Goal: Navigation & Orientation: Find specific page/section

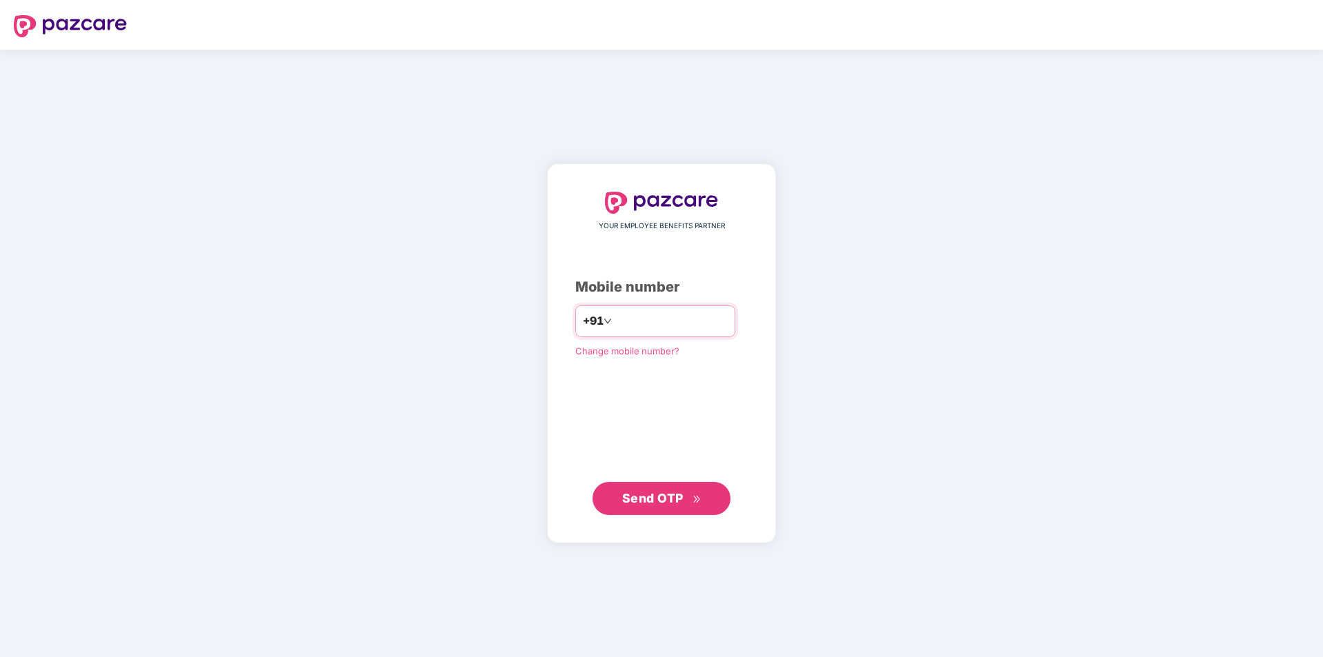
click at [664, 324] on input "number" at bounding box center [671, 321] width 113 height 22
type input "**********"
click at [639, 503] on span "Send OTP" at bounding box center [652, 497] width 61 height 14
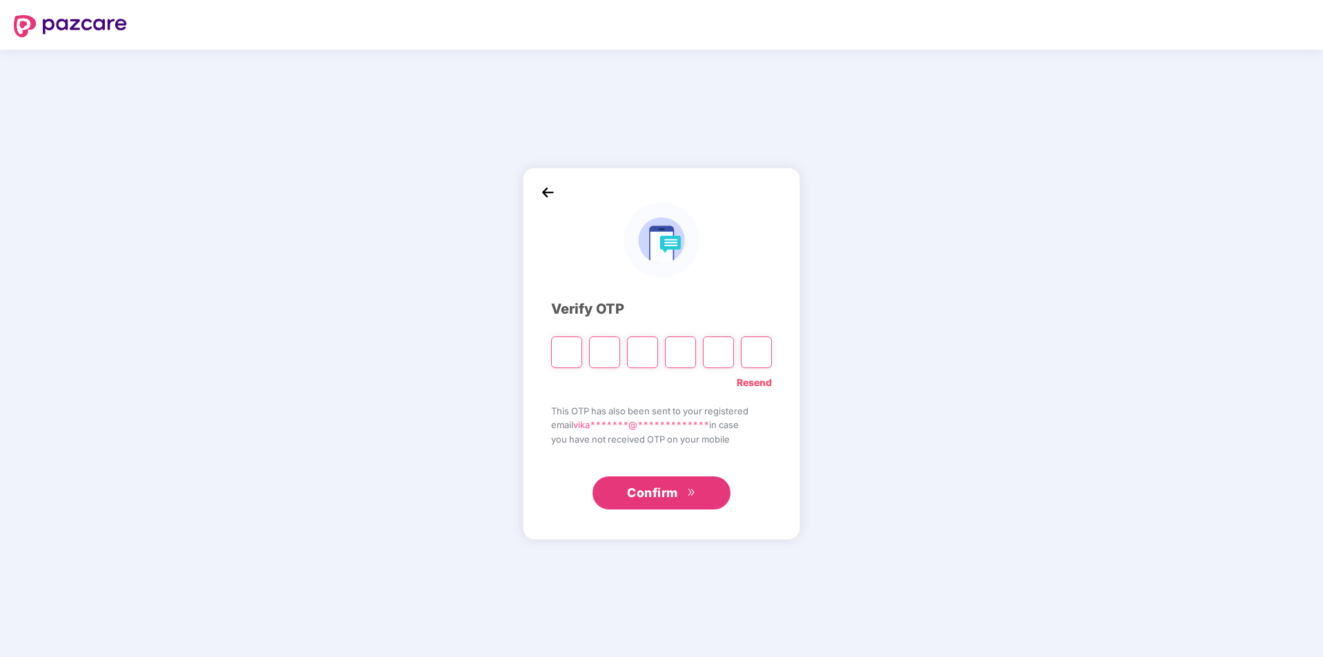
type input "*"
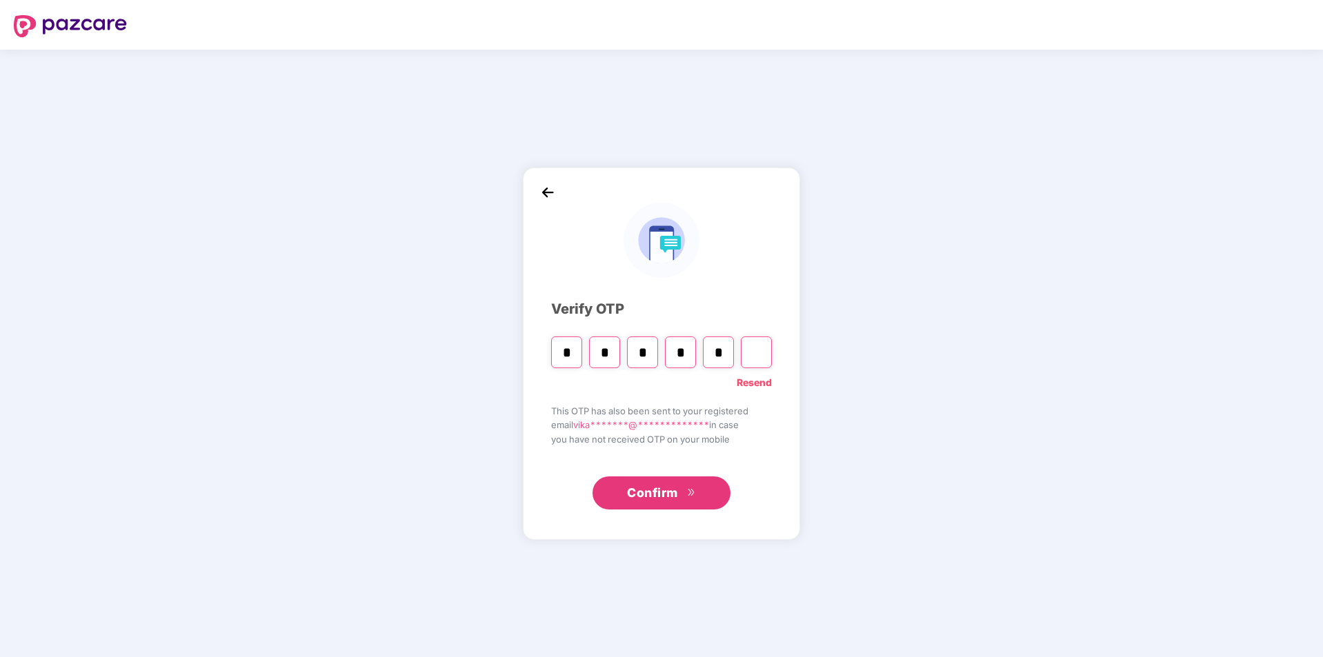
type input "*"
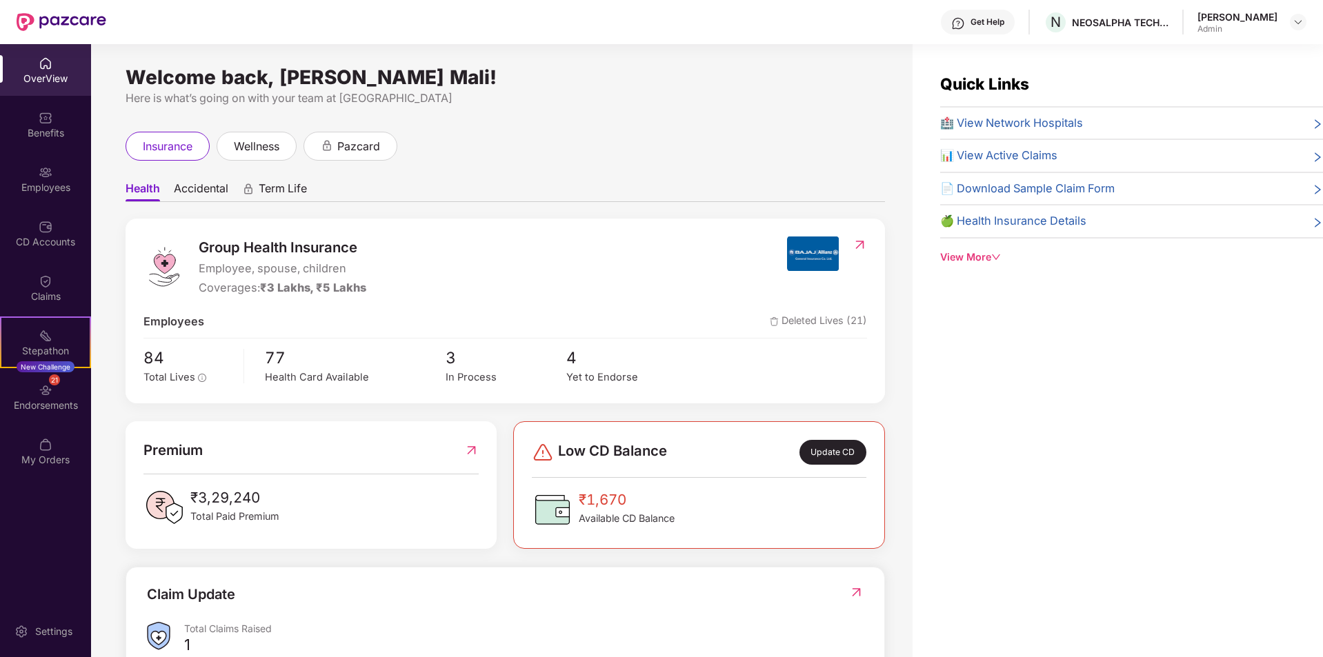
click at [470, 450] on img at bounding box center [471, 450] width 14 height 22
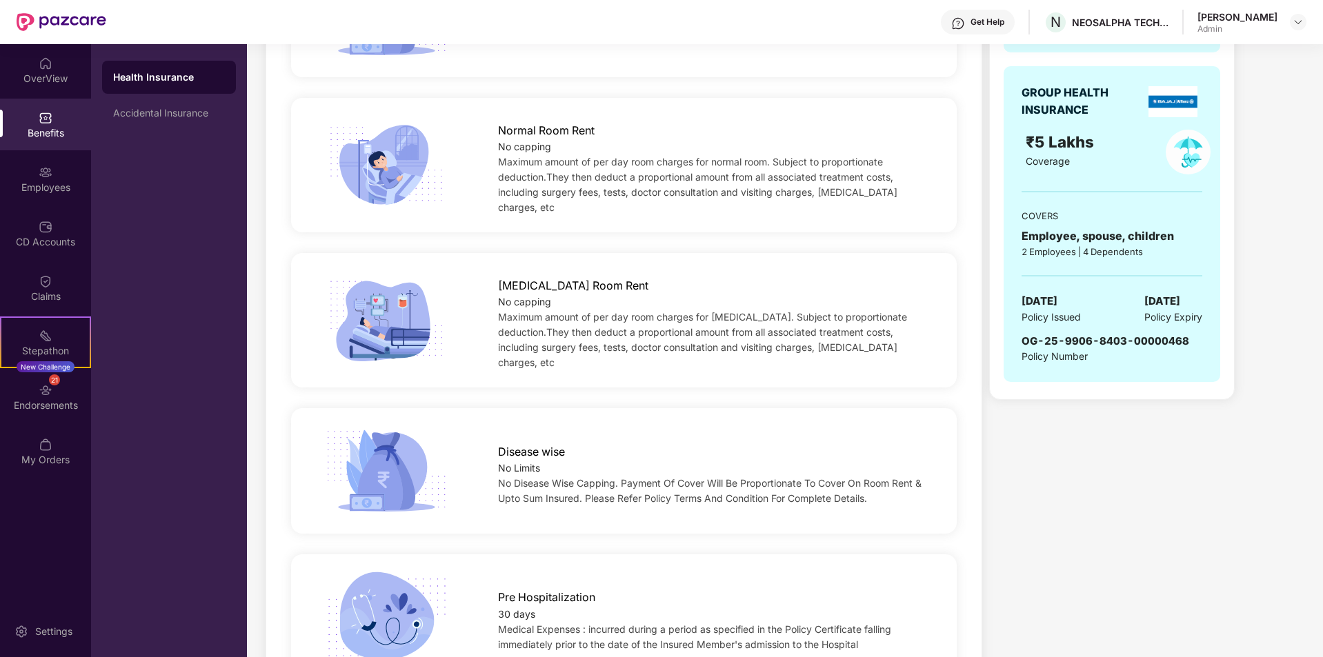
scroll to position [621, 0]
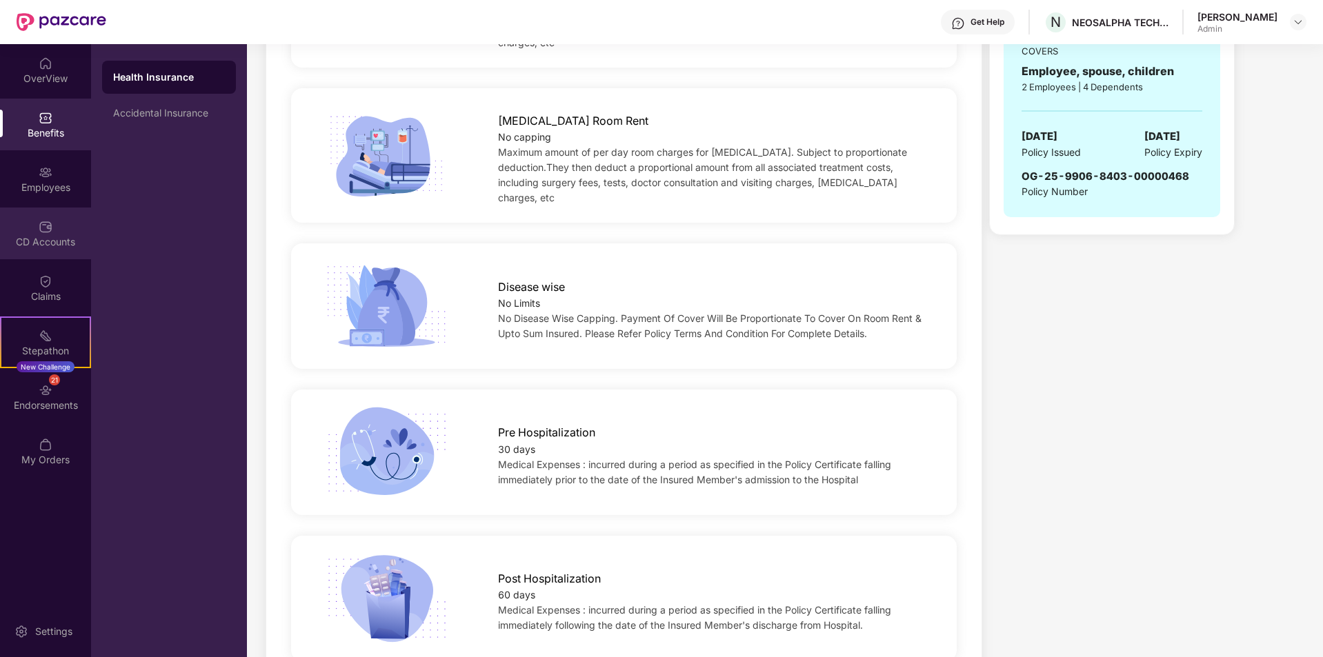
click at [45, 242] on div "CD Accounts" at bounding box center [45, 242] width 91 height 14
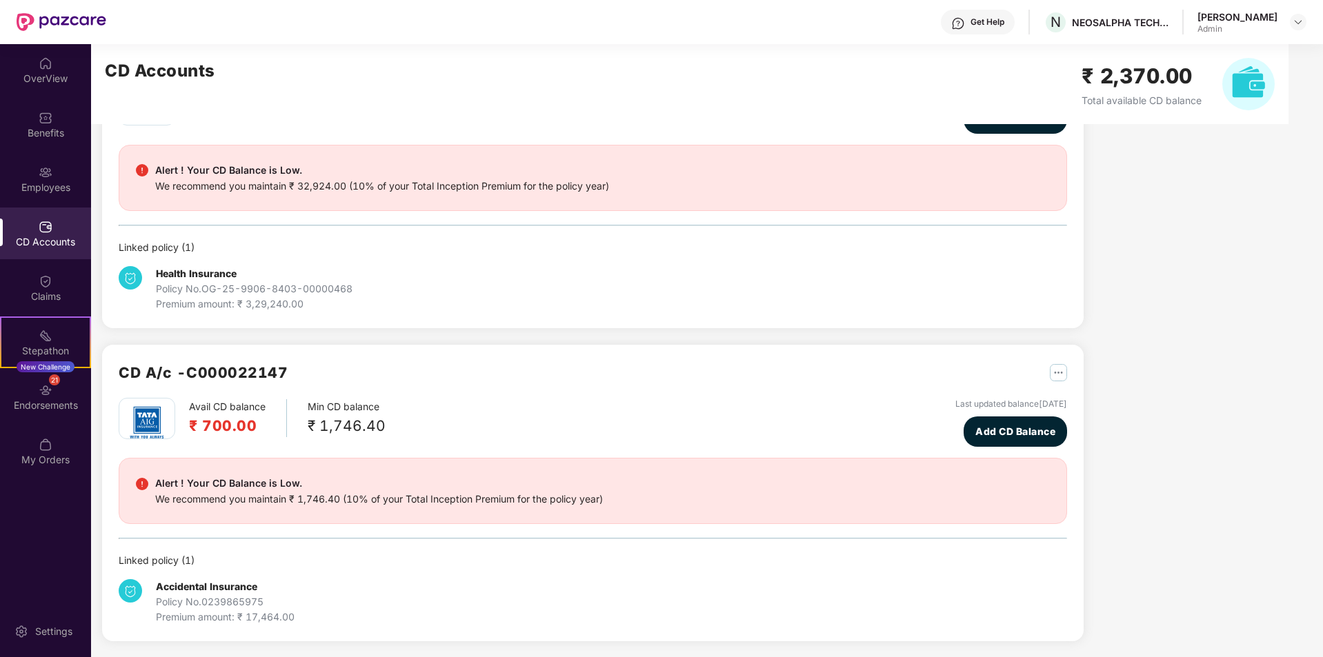
scroll to position [111, 0]
click at [48, 175] on img at bounding box center [46, 173] width 14 height 14
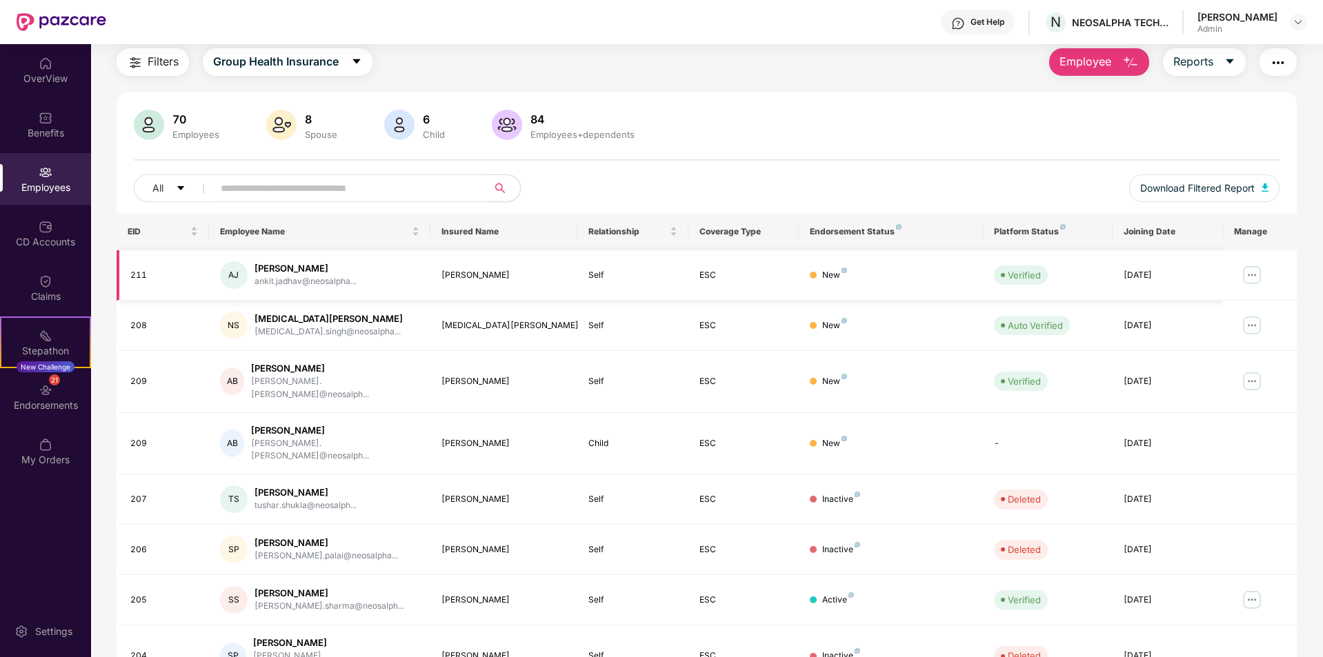
scroll to position [111, 0]
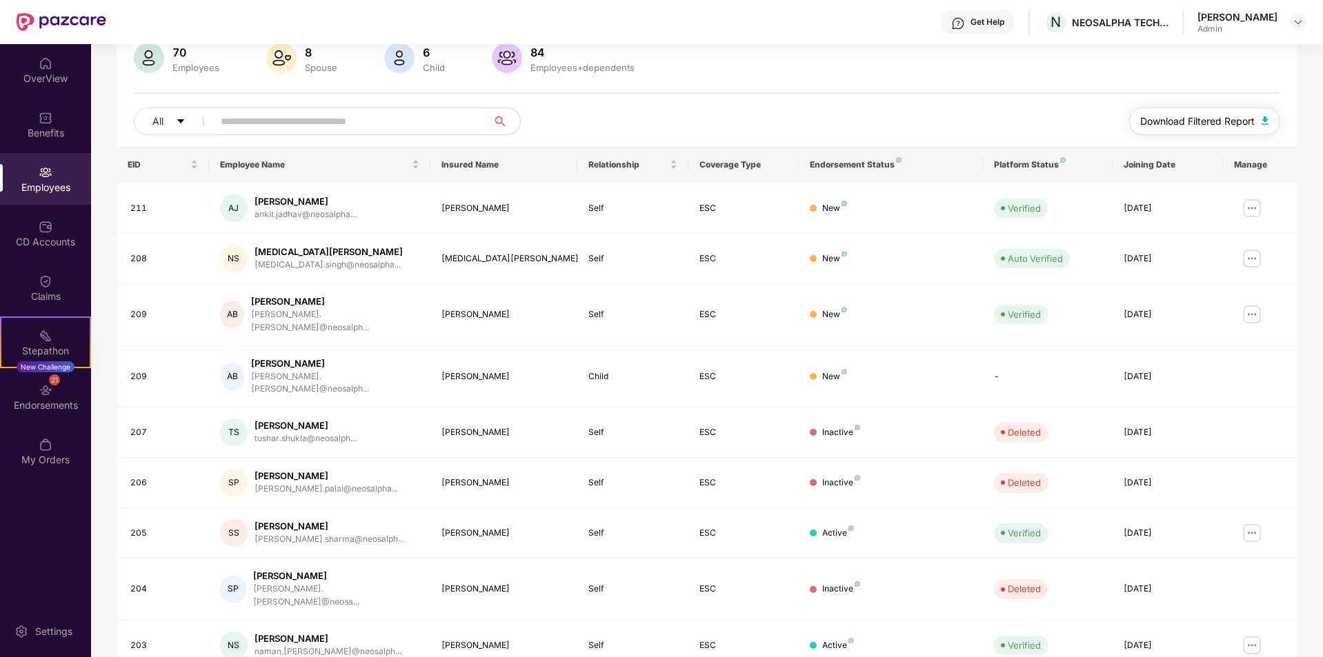
click at [1262, 121] on img "button" at bounding box center [1265, 121] width 7 height 8
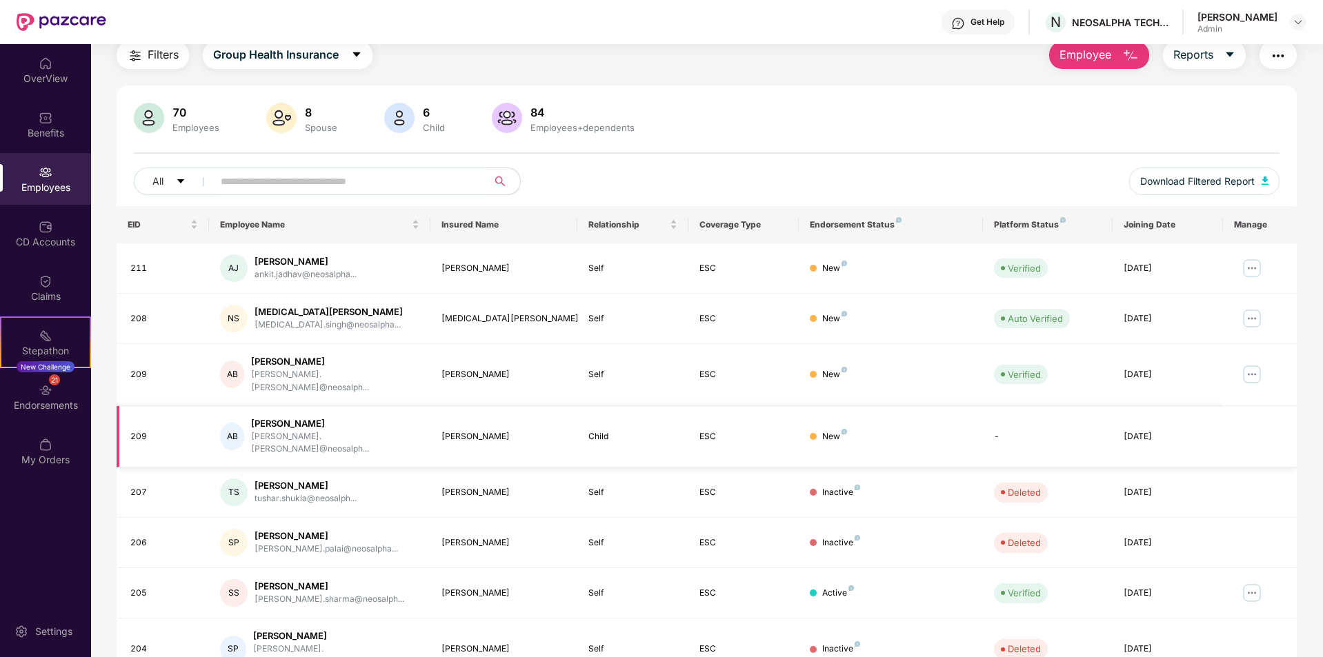
scroll to position [0, 0]
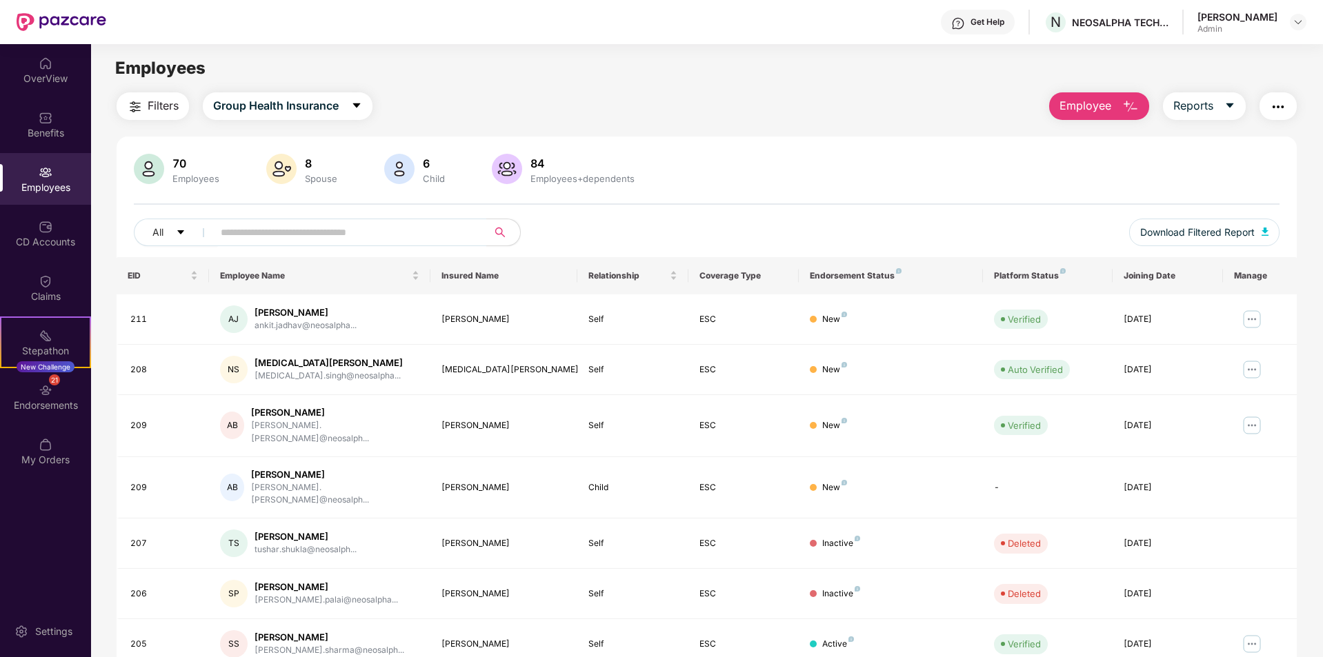
click at [38, 177] on div "Employees" at bounding box center [45, 179] width 91 height 52
click at [52, 127] on div "Benefits" at bounding box center [45, 133] width 91 height 14
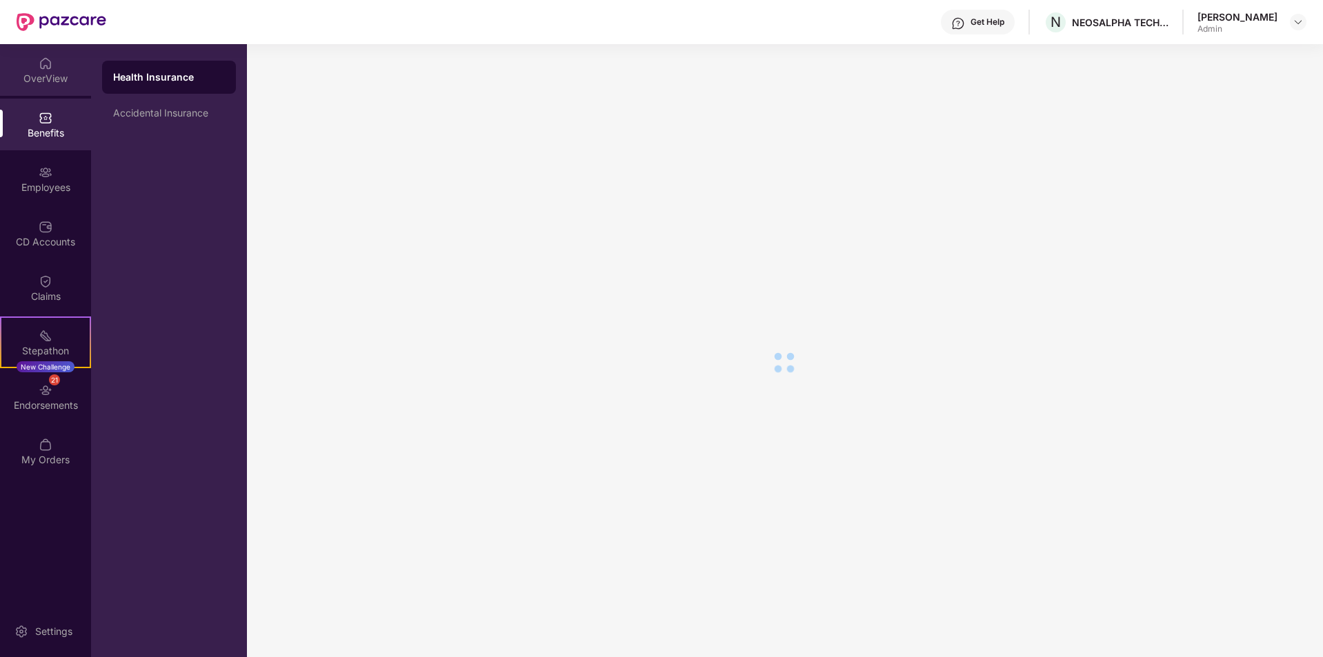
click at [49, 79] on div "OverView" at bounding box center [45, 79] width 91 height 14
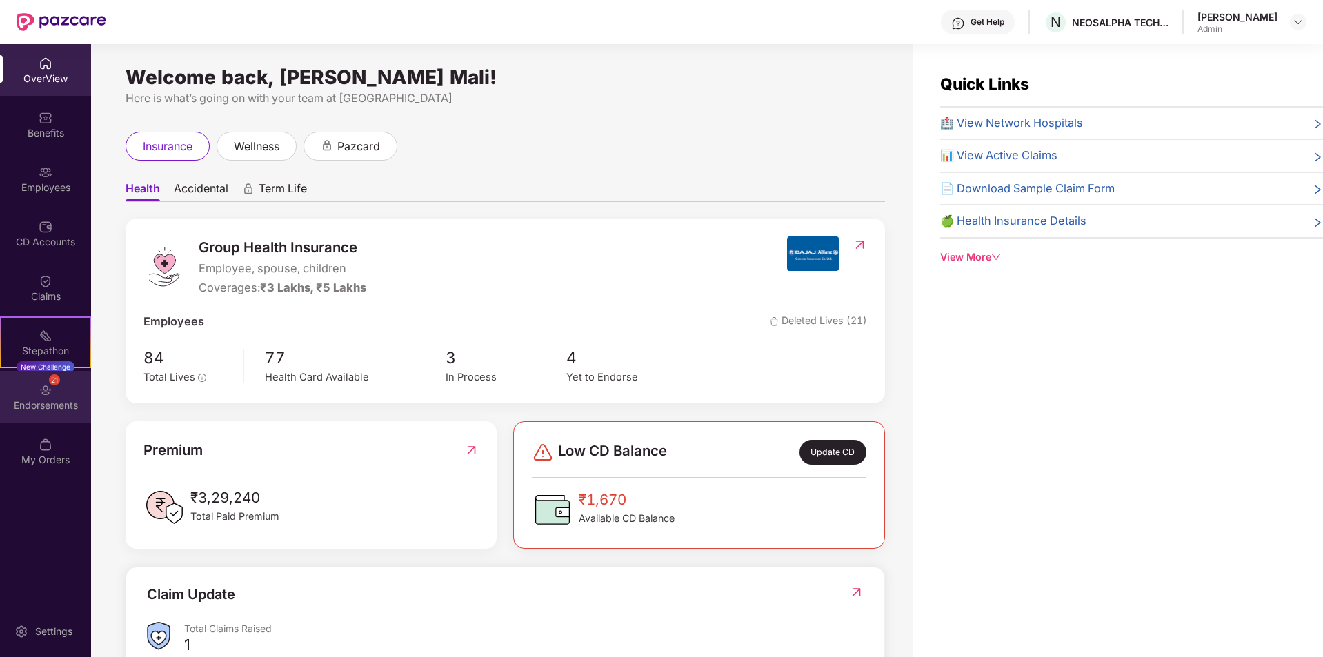
click at [56, 401] on div "Endorsements" at bounding box center [45, 406] width 91 height 14
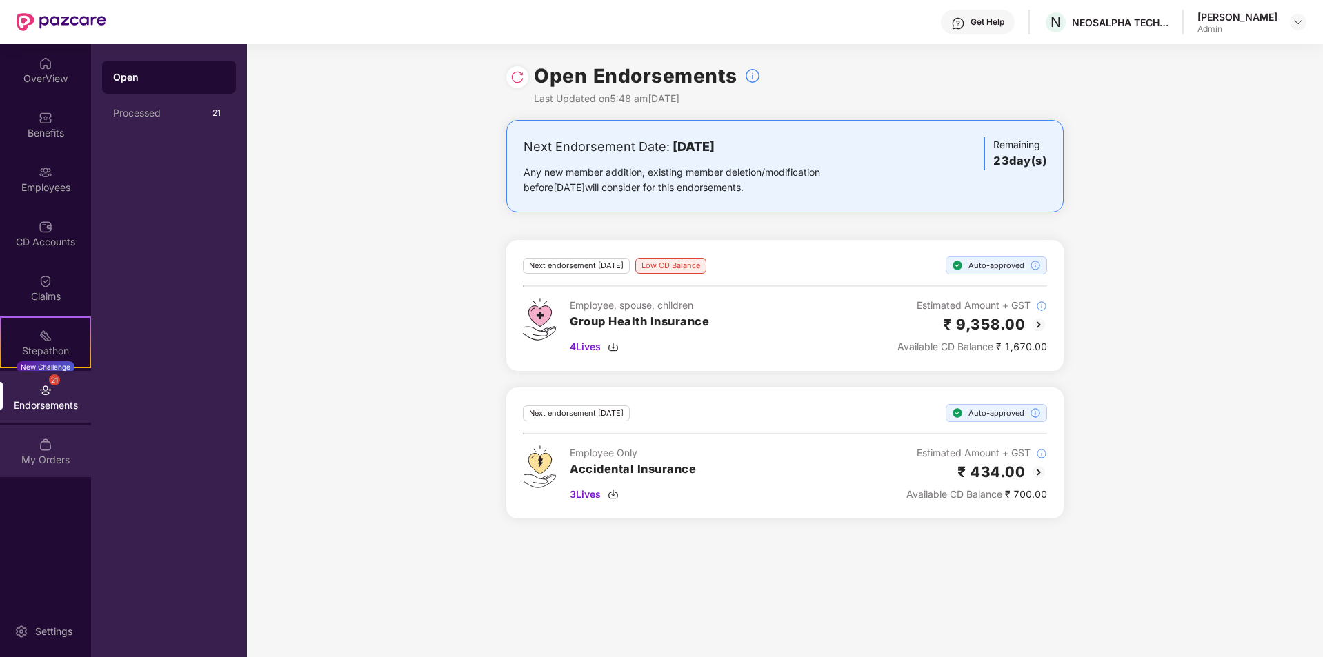
click at [57, 450] on div "My Orders" at bounding box center [45, 452] width 91 height 52
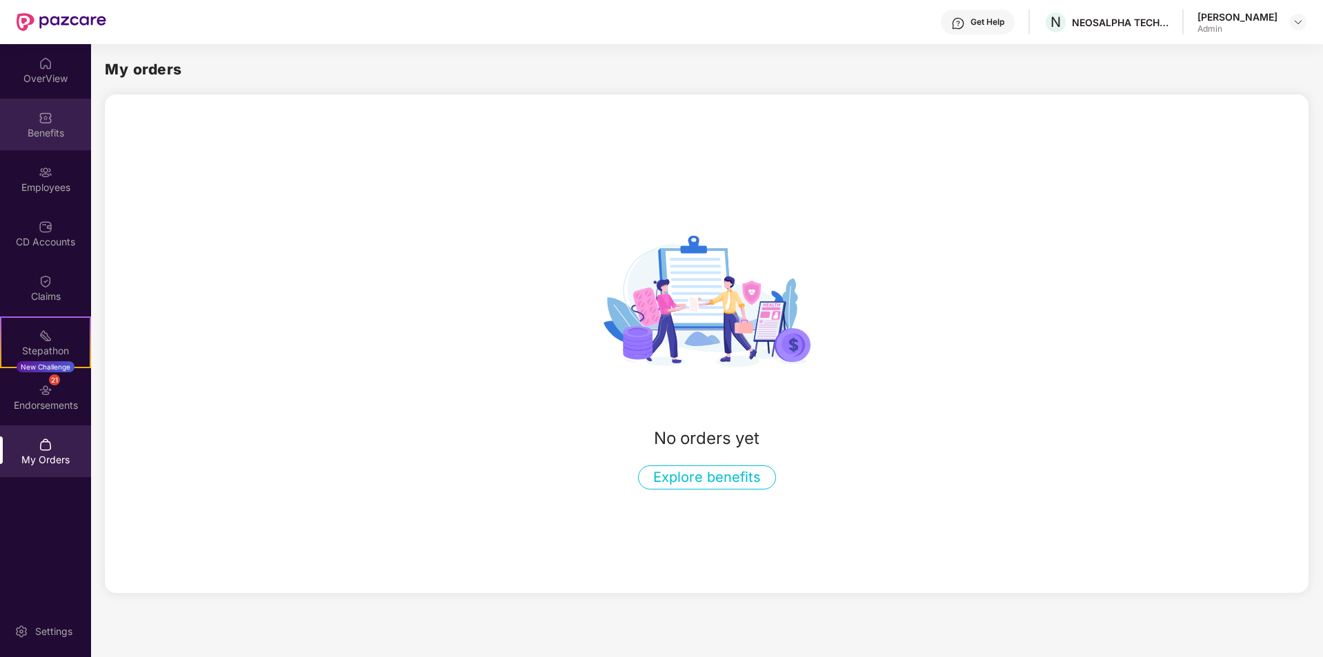
click at [48, 121] on img at bounding box center [46, 118] width 14 height 14
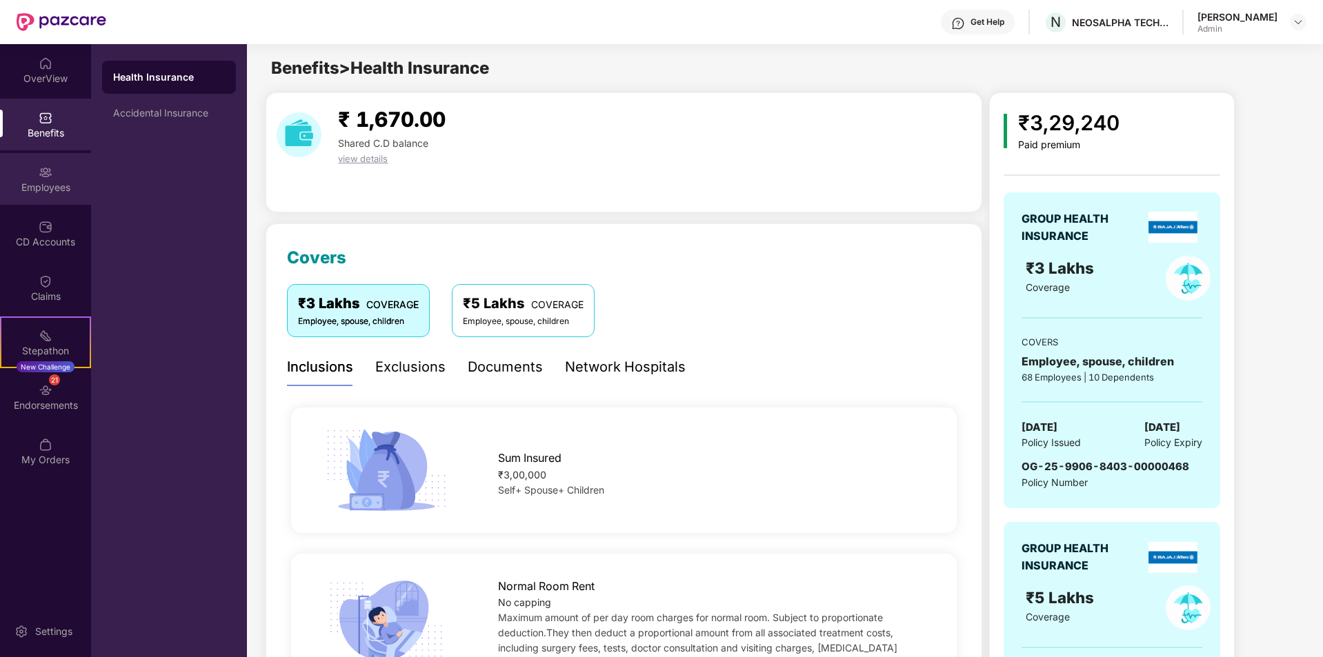
click at [29, 170] on div "Employees" at bounding box center [45, 179] width 91 height 52
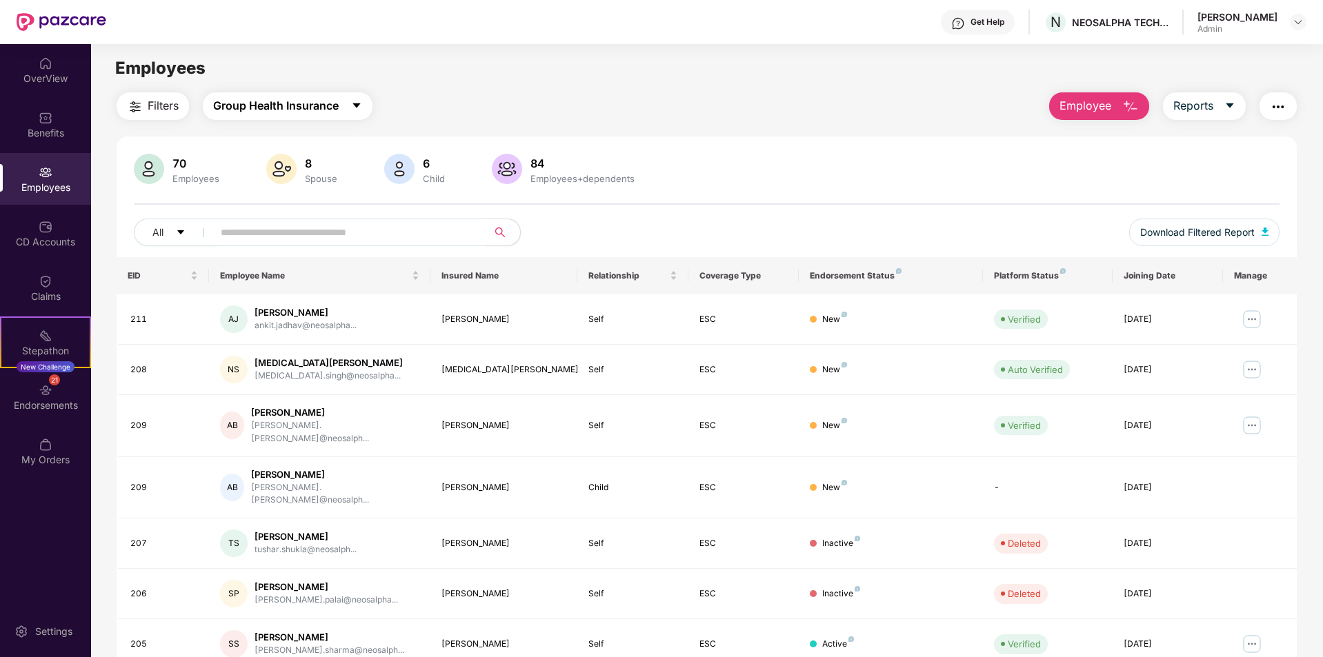
click at [359, 107] on icon "caret-down" at bounding box center [357, 105] width 8 height 5
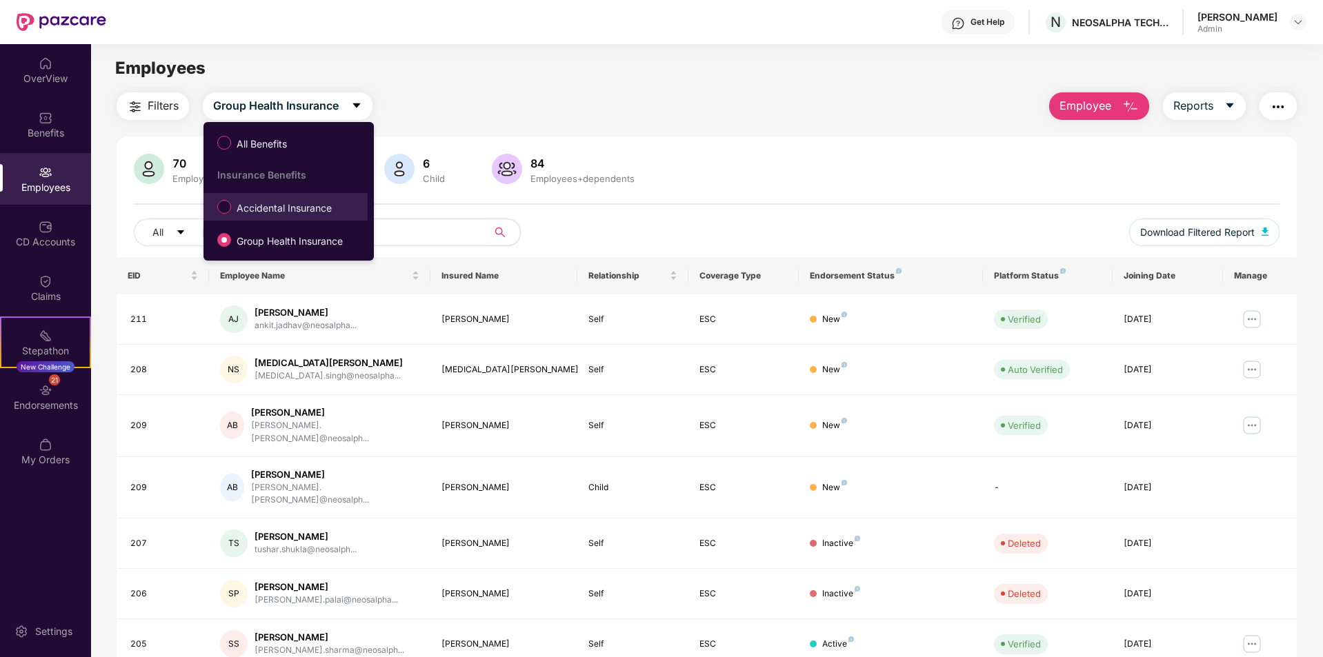
click at [288, 207] on span "Accidental Insurance" at bounding box center [284, 208] width 106 height 15
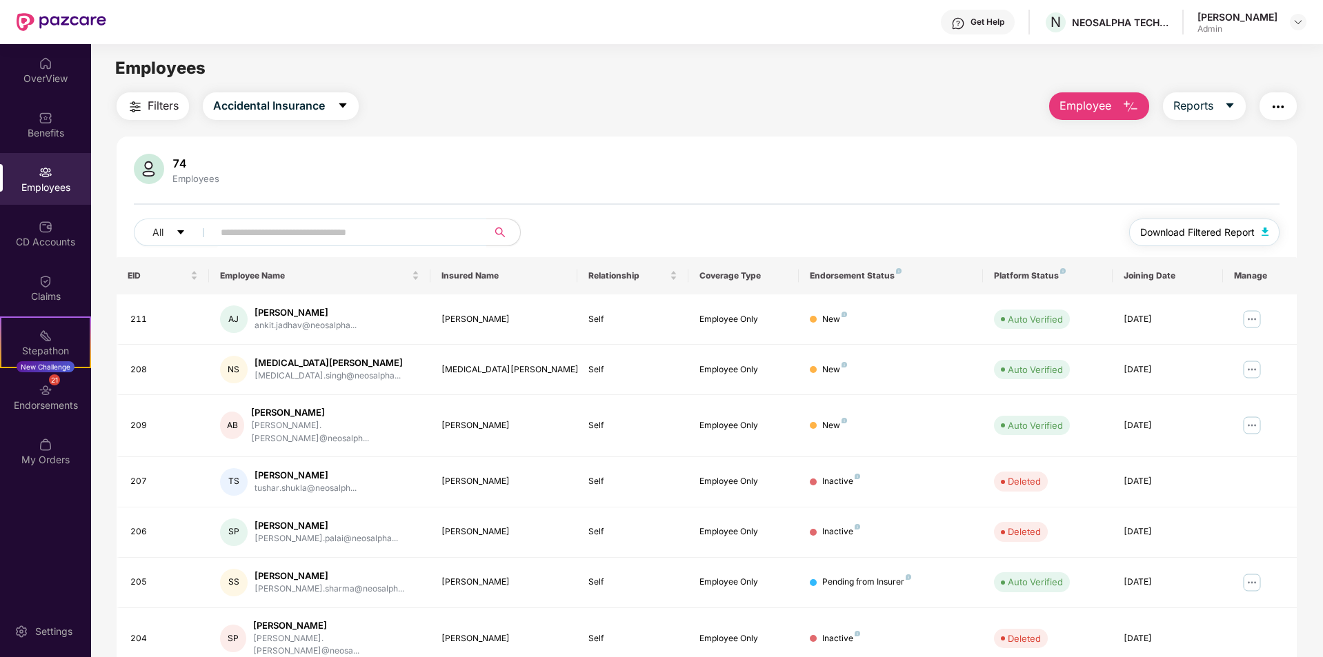
click at [1264, 232] on img "button" at bounding box center [1265, 232] width 7 height 8
click at [663, 152] on div "74 Employees All Download Filtered Report EID Employee Name Insured Name Relati…" at bounding box center [707, 515] width 1180 height 757
click at [335, 104] on button "Accidental Insurance" at bounding box center [281, 106] width 156 height 28
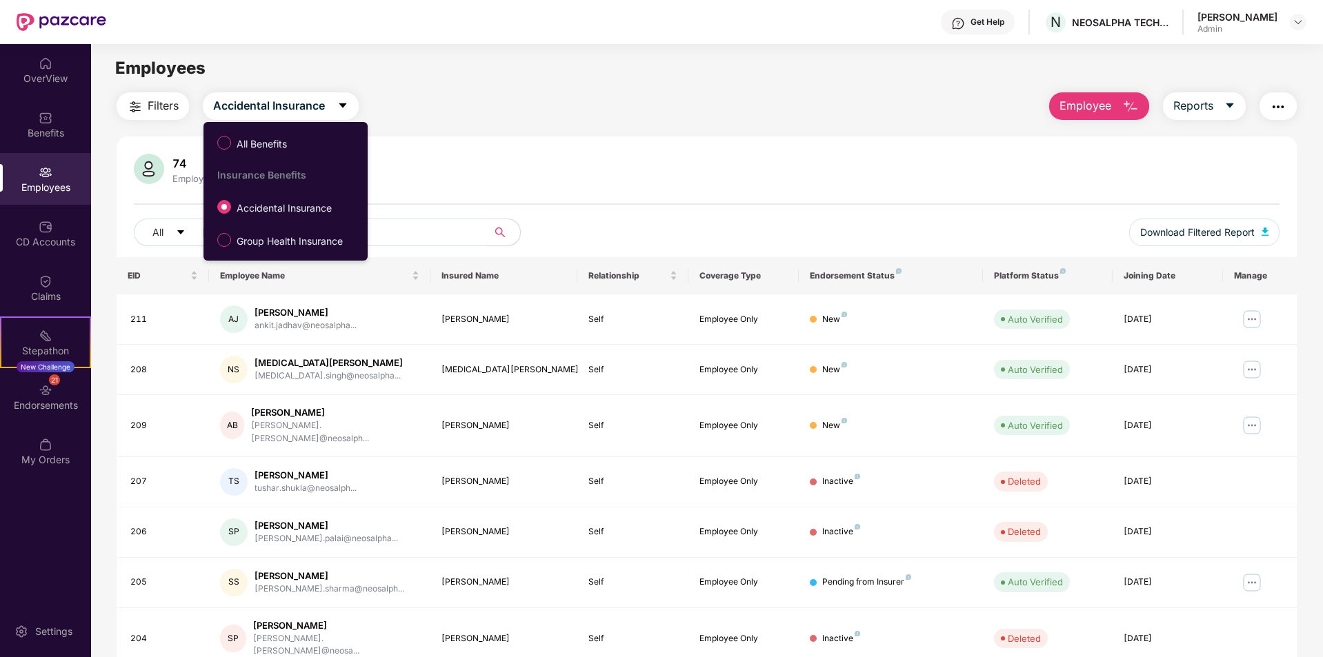
click at [592, 146] on div "74 Employees All Download Filtered Report EID Employee Name Insured Name Relati…" at bounding box center [707, 515] width 1180 height 757
